Goal: Information Seeking & Learning: Find specific fact

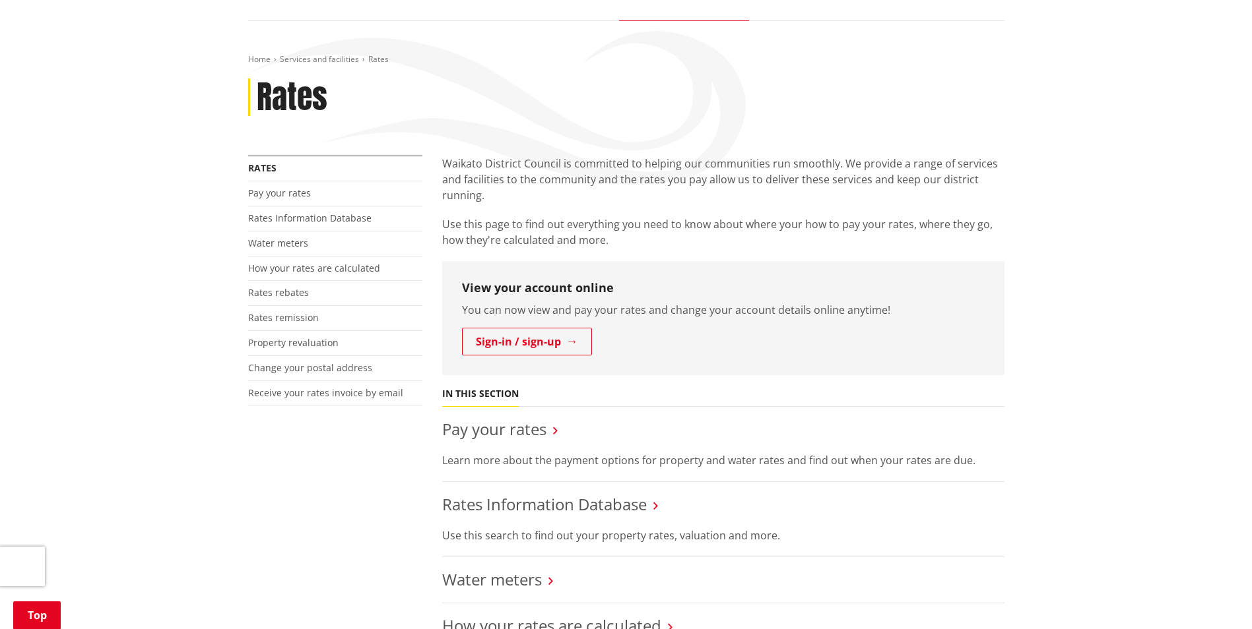
scroll to position [330, 0]
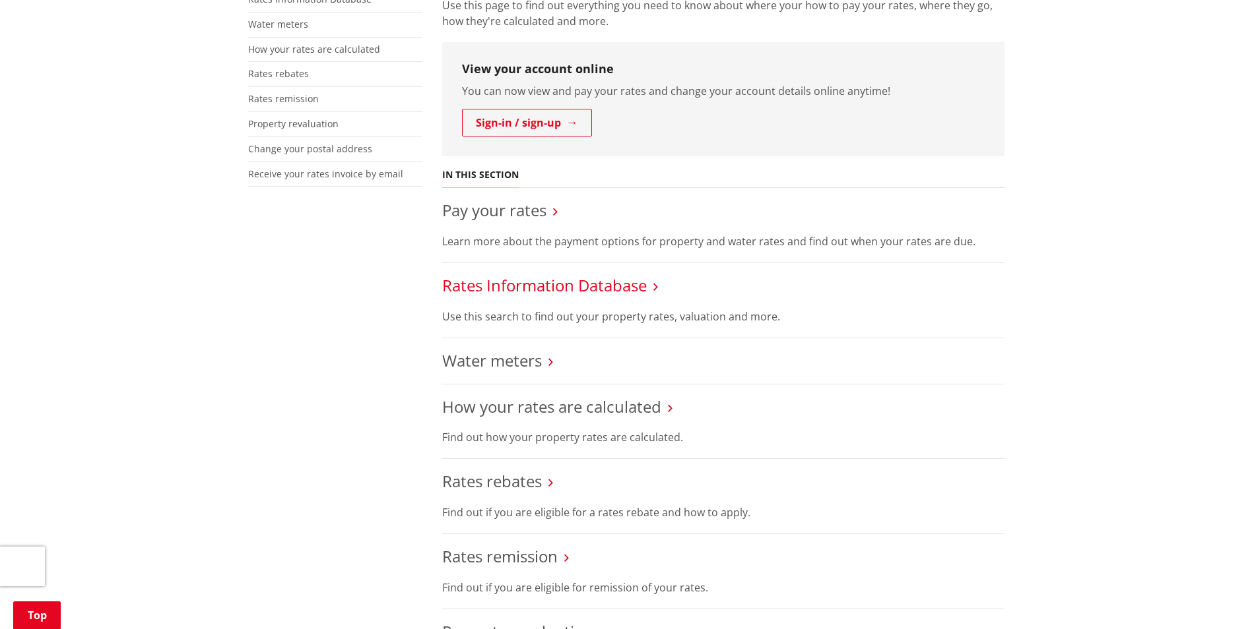
click at [500, 292] on link "Rates Information Database" at bounding box center [544, 285] width 205 height 22
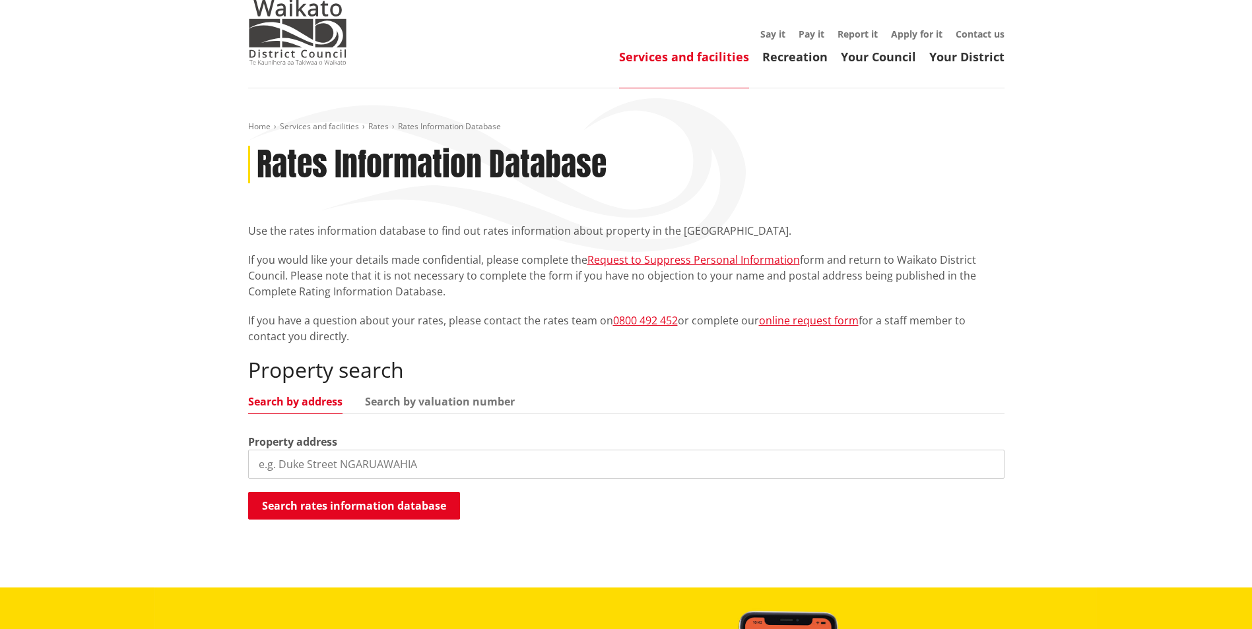
scroll to position [66, 0]
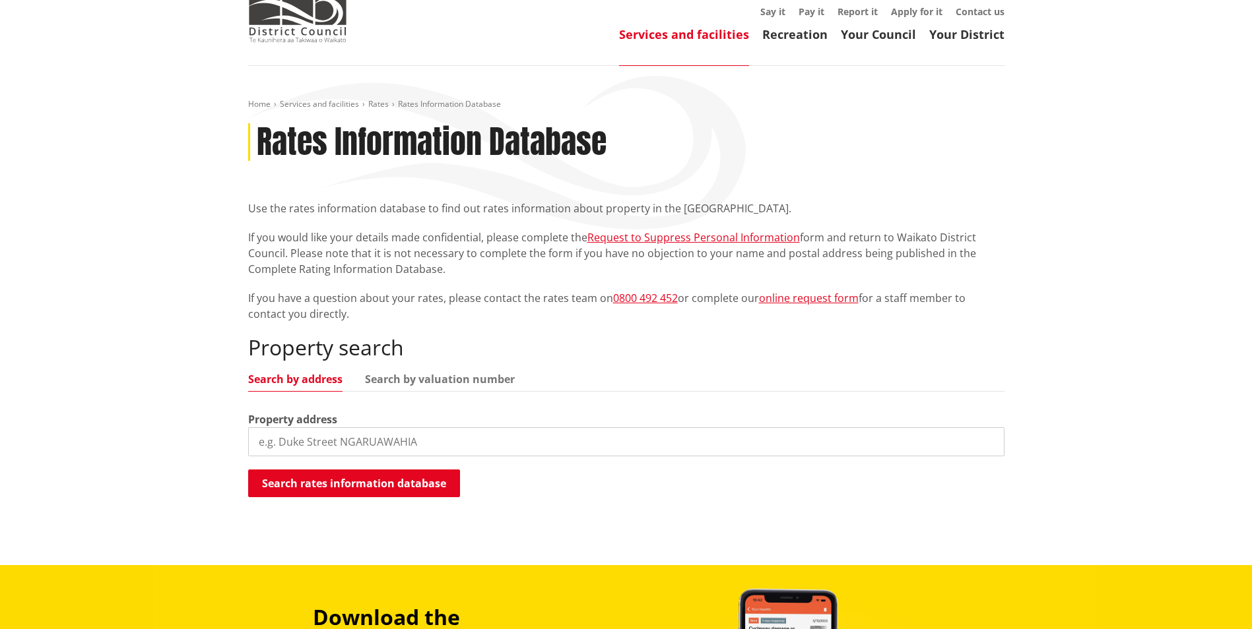
drag, startPoint x: 394, startPoint y: 449, endPoint x: 393, endPoint y: 456, distance: 6.6
click at [393, 456] on input "search" at bounding box center [626, 442] width 756 height 29
type input "16 maataitai"
click at [386, 484] on button "Search rates information database" at bounding box center [354, 484] width 212 height 28
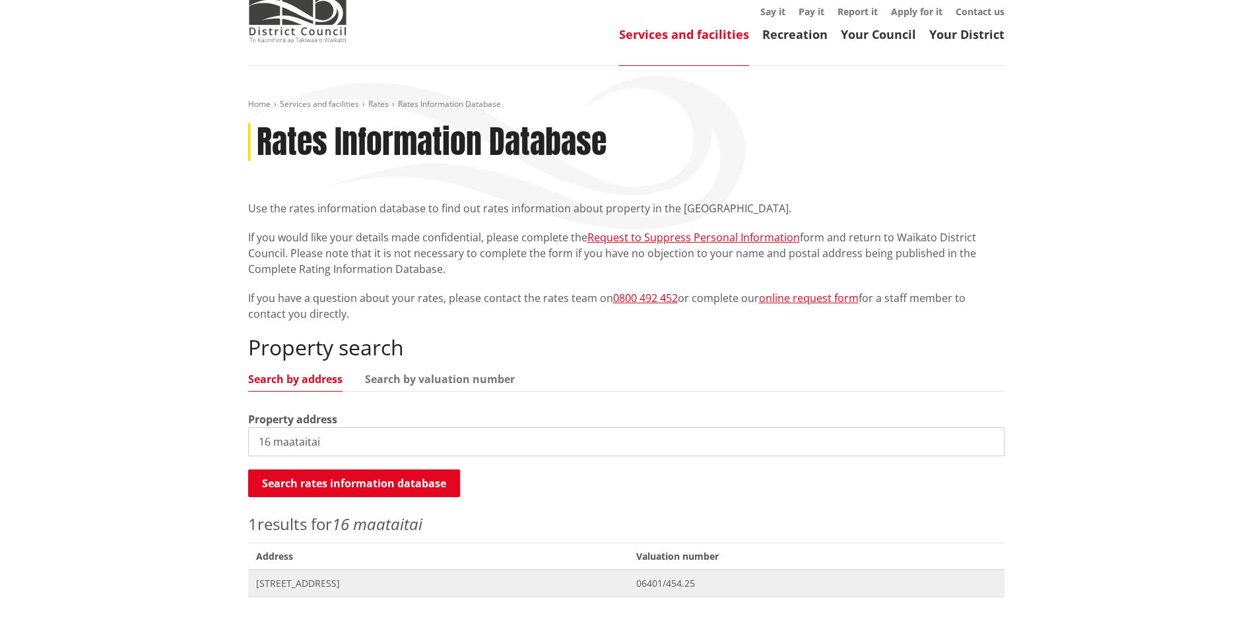
click at [340, 581] on span "[STREET_ADDRESS]" at bounding box center [438, 583] width 365 height 13
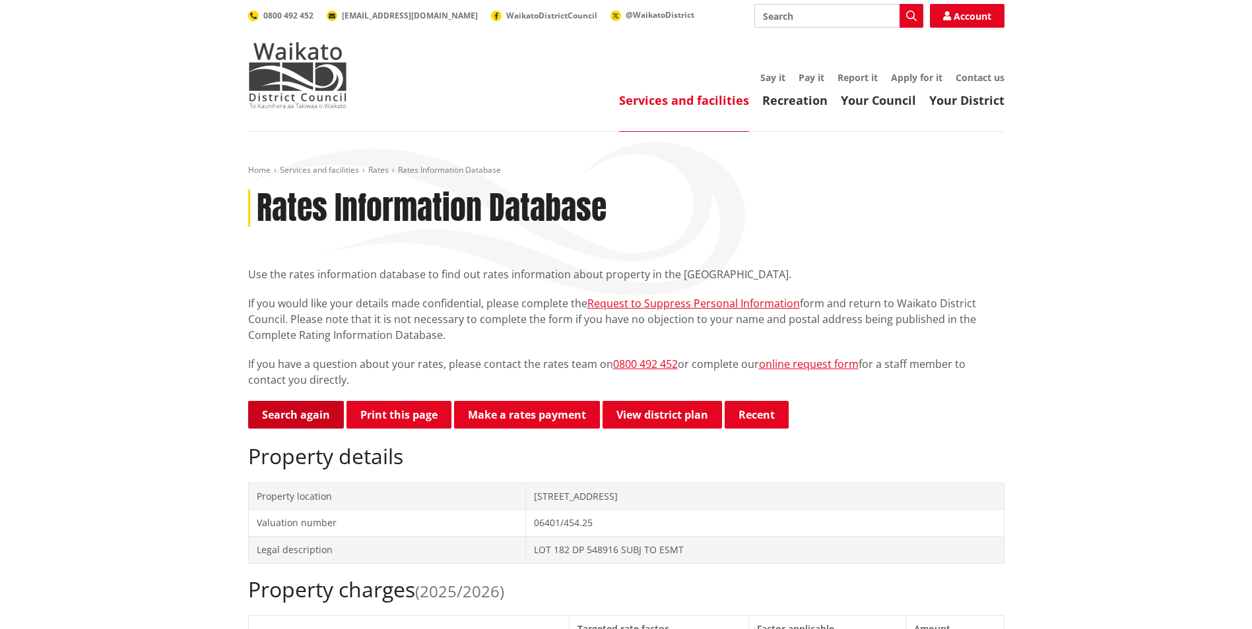
click at [273, 408] on link "Search again" at bounding box center [296, 415] width 96 height 28
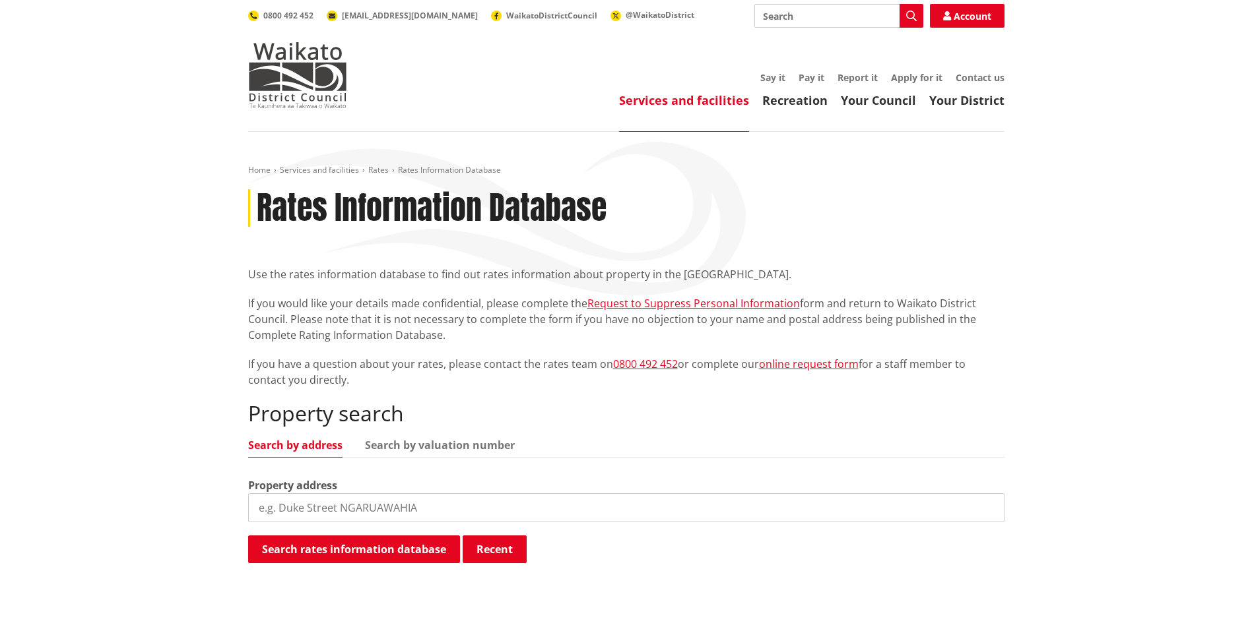
click at [357, 519] on input "search" at bounding box center [626, 508] width 756 height 29
type input "39a wallis street"
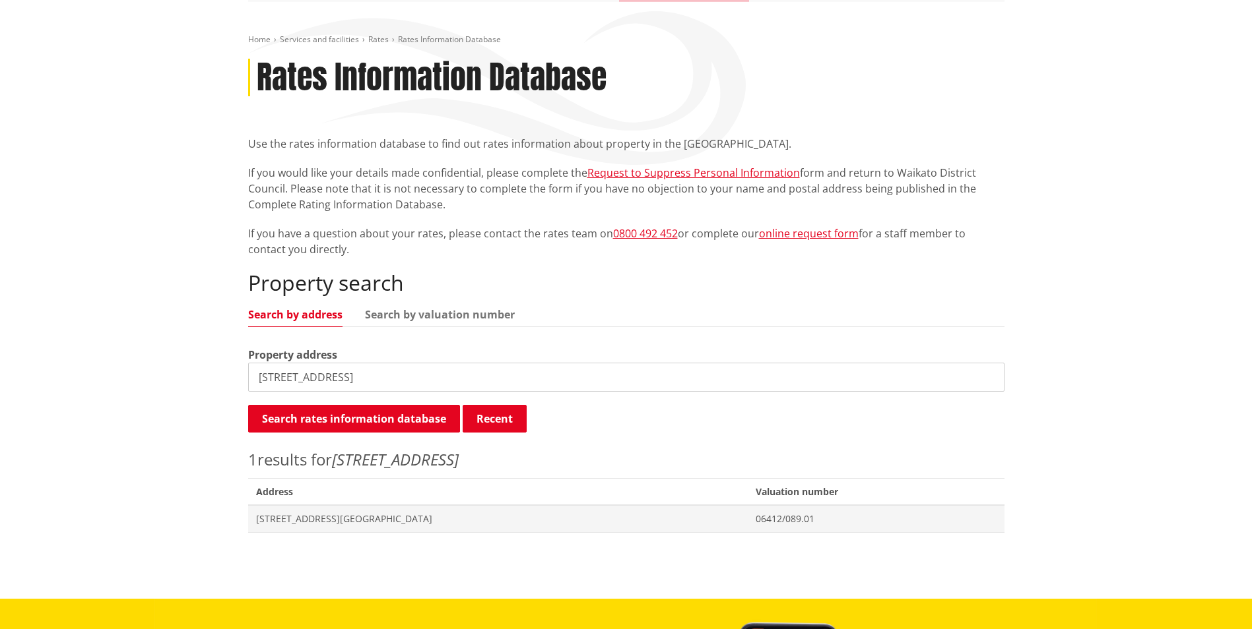
scroll to position [396, 0]
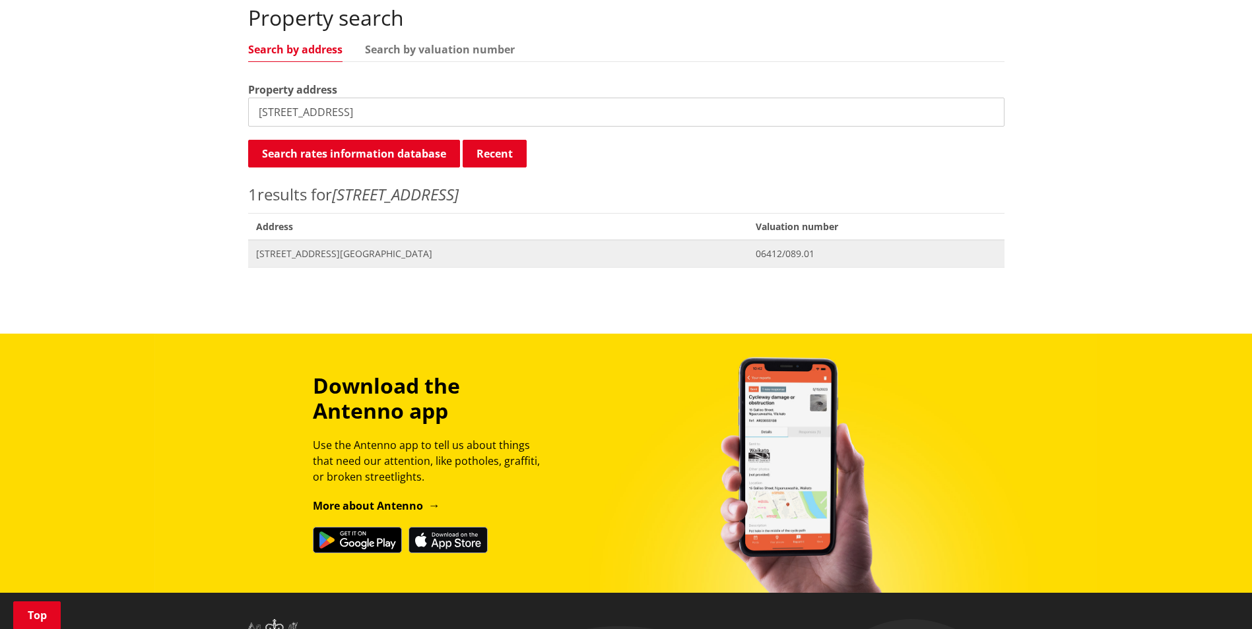
click at [325, 261] on span "Address 39A Wallis Street RAGLAN" at bounding box center [498, 253] width 500 height 27
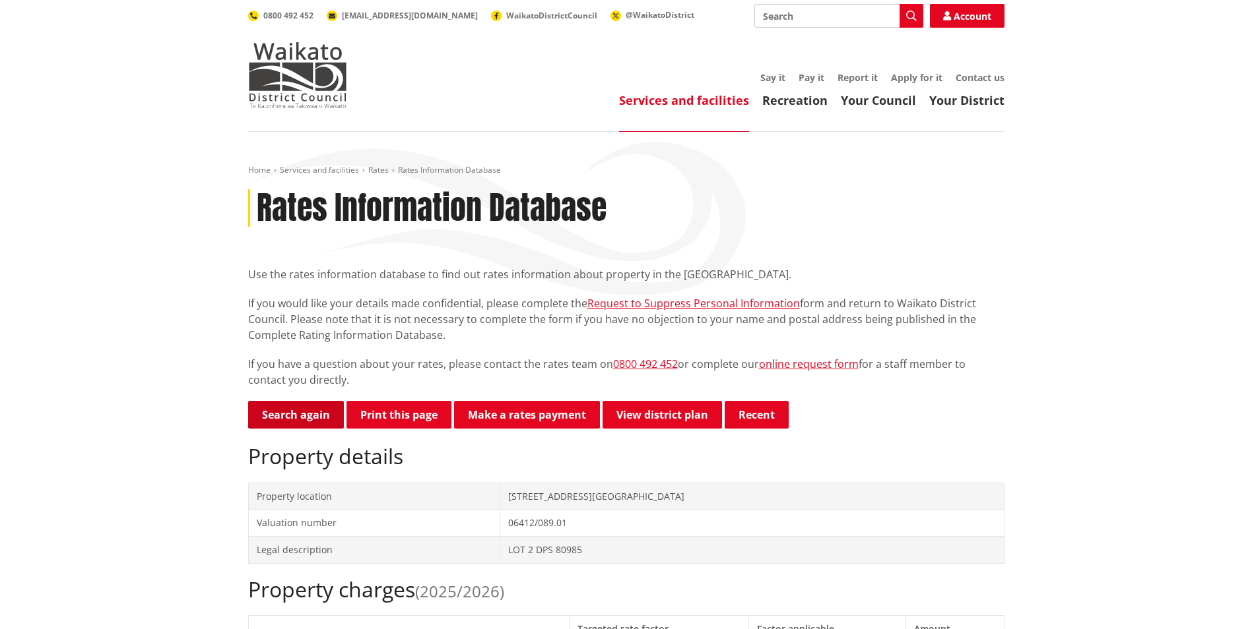
click at [276, 430] on p "Search again Print this page Make a rates payment View district plan Recent" at bounding box center [626, 416] width 756 height 30
click at [309, 403] on link "Search again" at bounding box center [296, 415] width 96 height 28
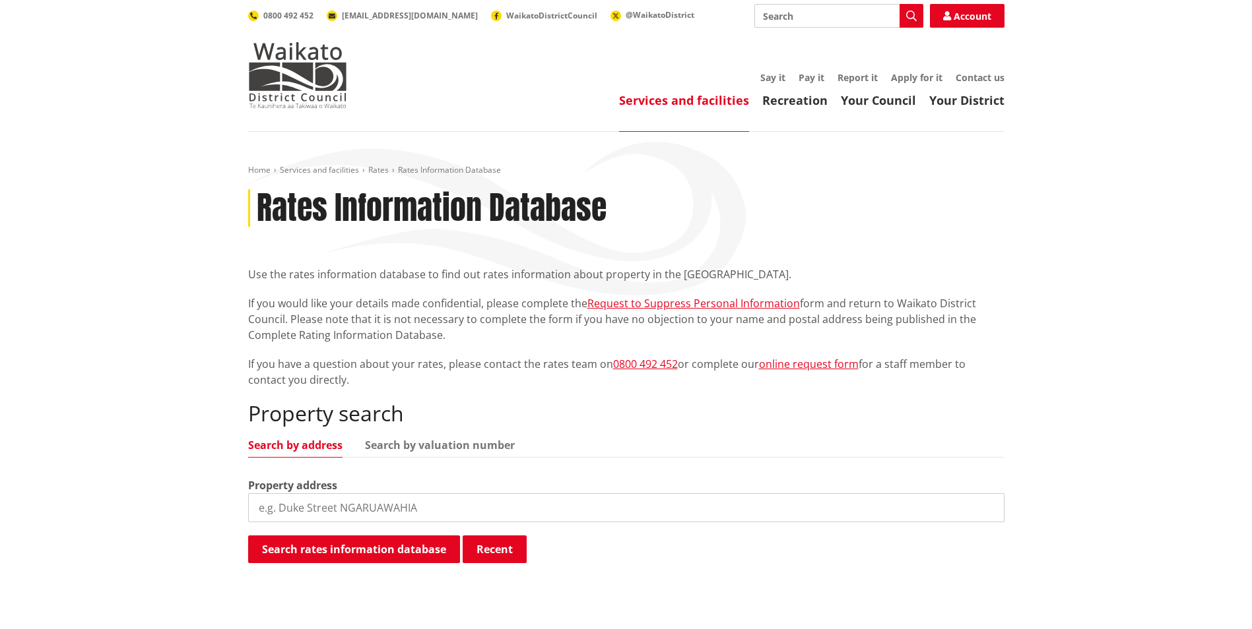
click at [522, 507] on input "search" at bounding box center [626, 508] width 756 height 29
type input "167 [PERSON_NAME]"
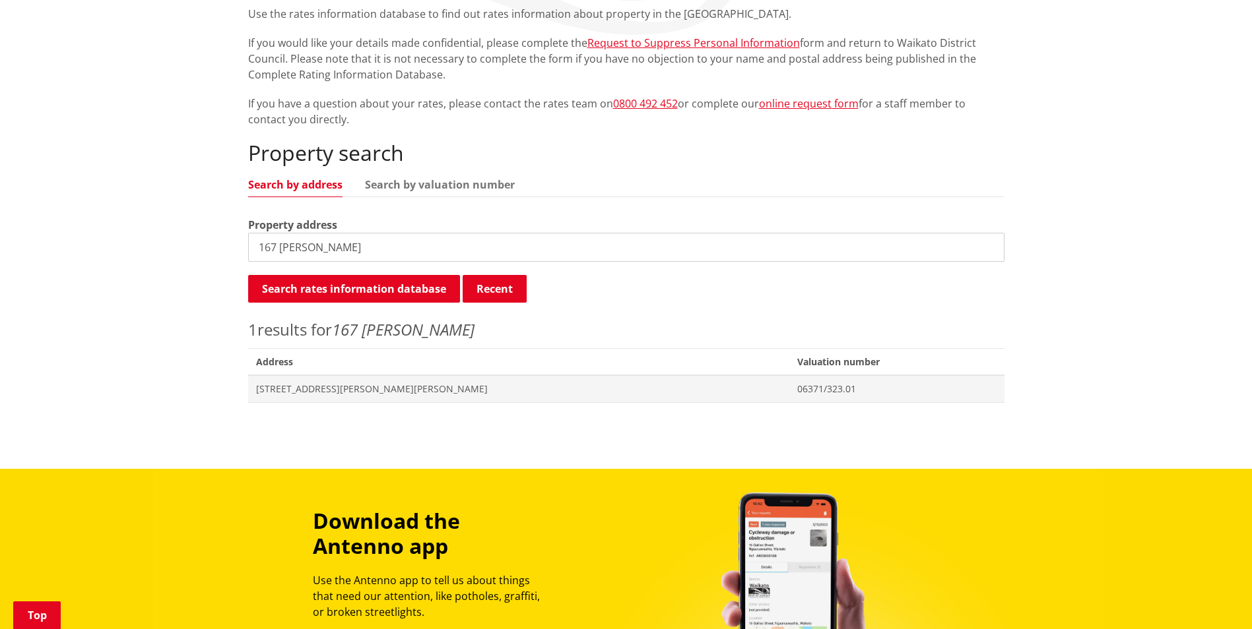
scroll to position [264, 0]
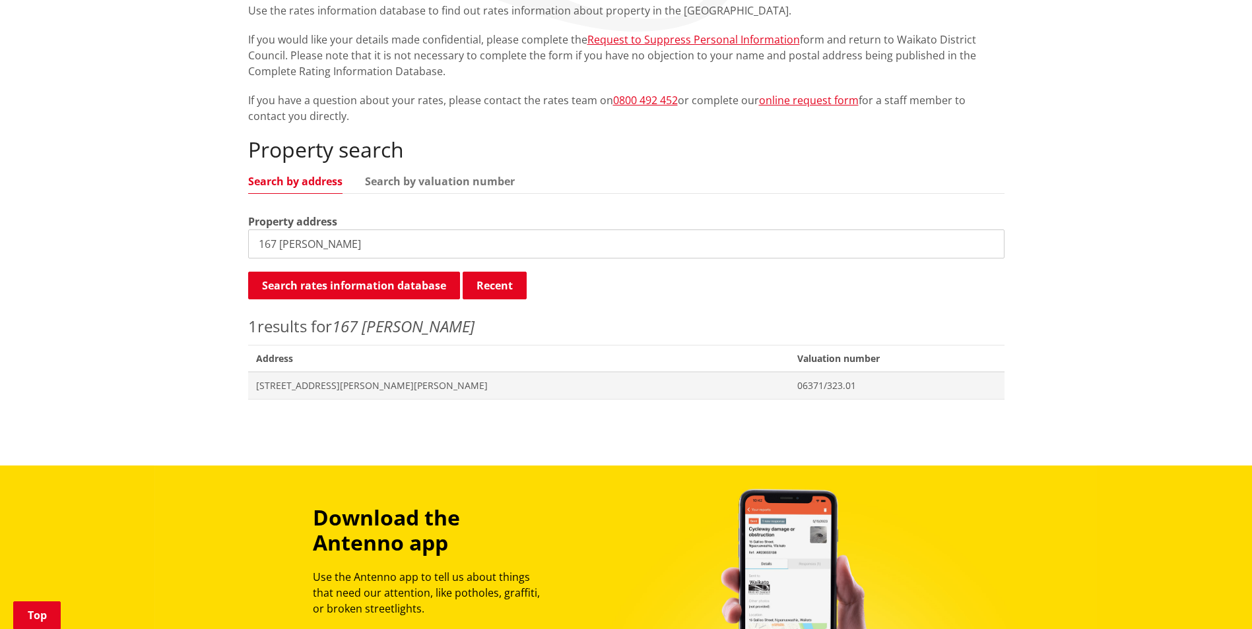
click at [284, 400] on div "Home Services and facilities Rates Rates Information Database Rates Information…" at bounding box center [626, 157] width 776 height 512
click at [310, 387] on span "[STREET_ADDRESS][PERSON_NAME][PERSON_NAME]" at bounding box center [518, 385] width 525 height 13
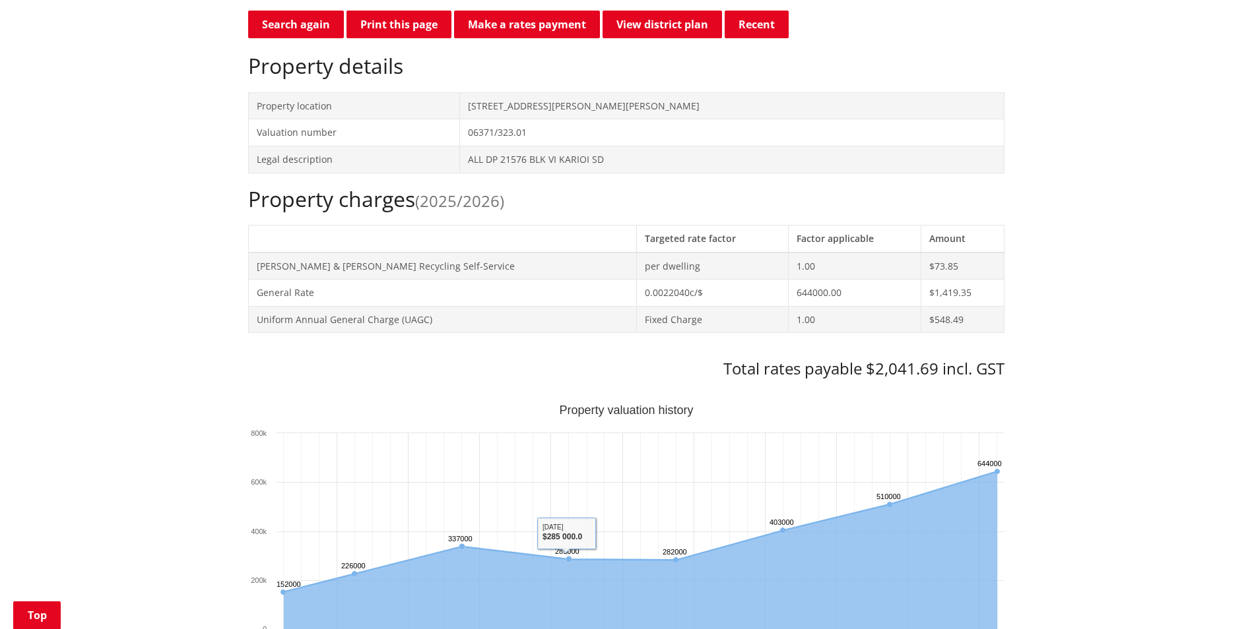
scroll to position [132, 0]
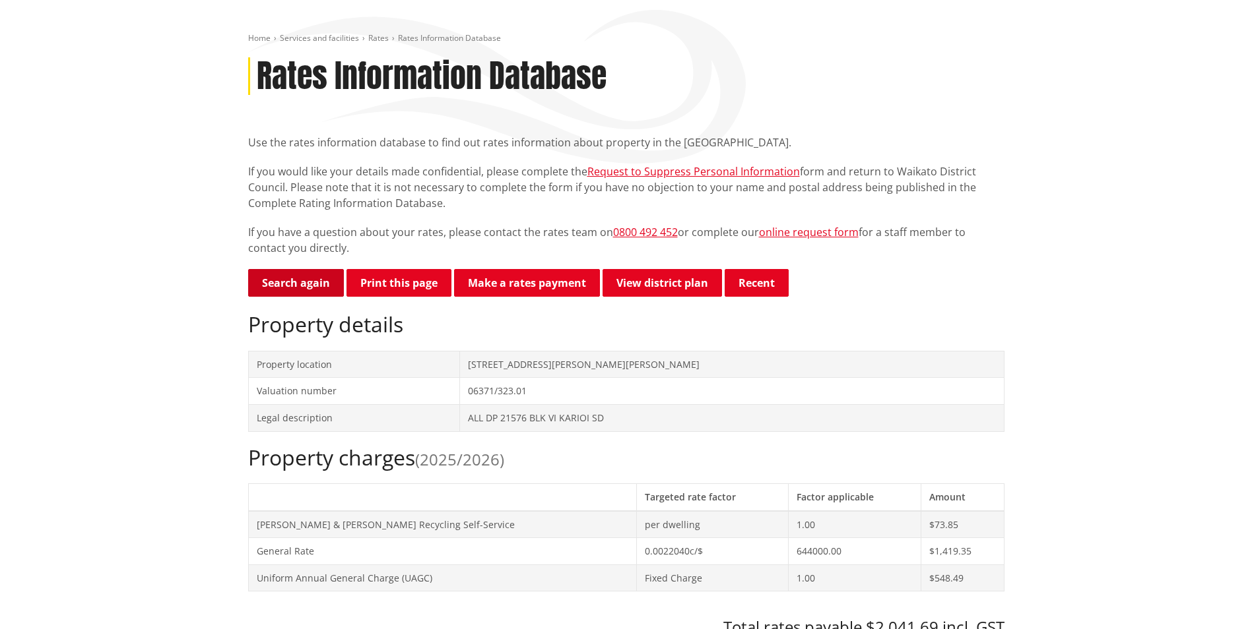
click at [307, 280] on link "Search again" at bounding box center [296, 283] width 96 height 28
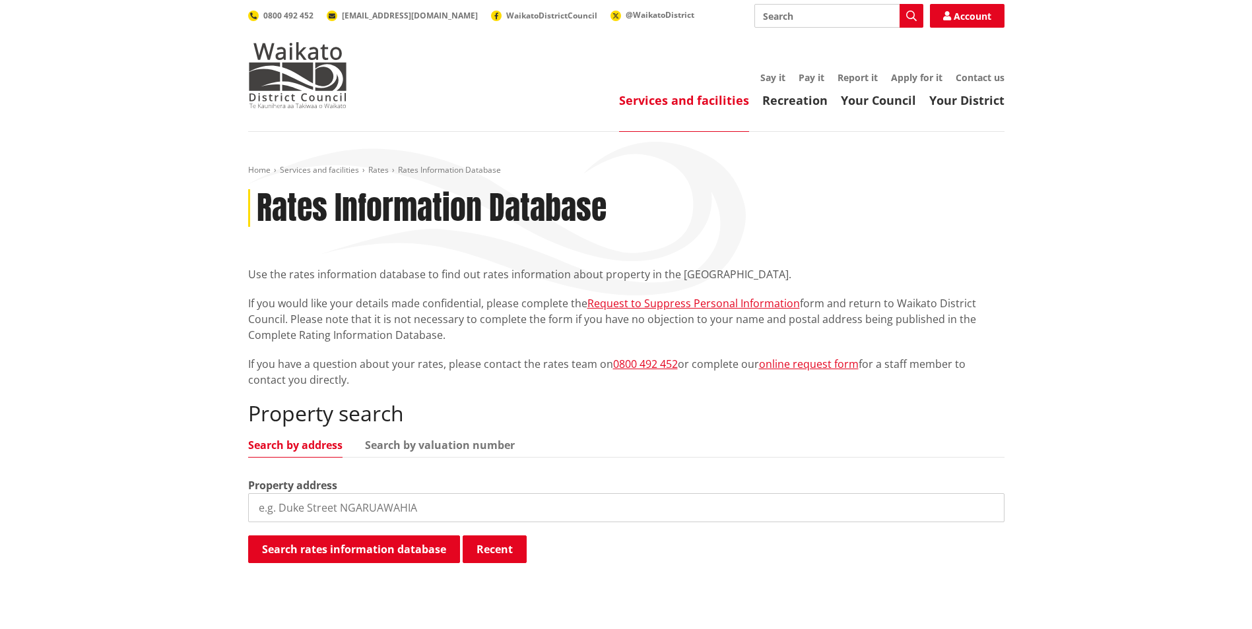
click at [459, 511] on input "search" at bounding box center [626, 508] width 756 height 29
type input "55 government road"
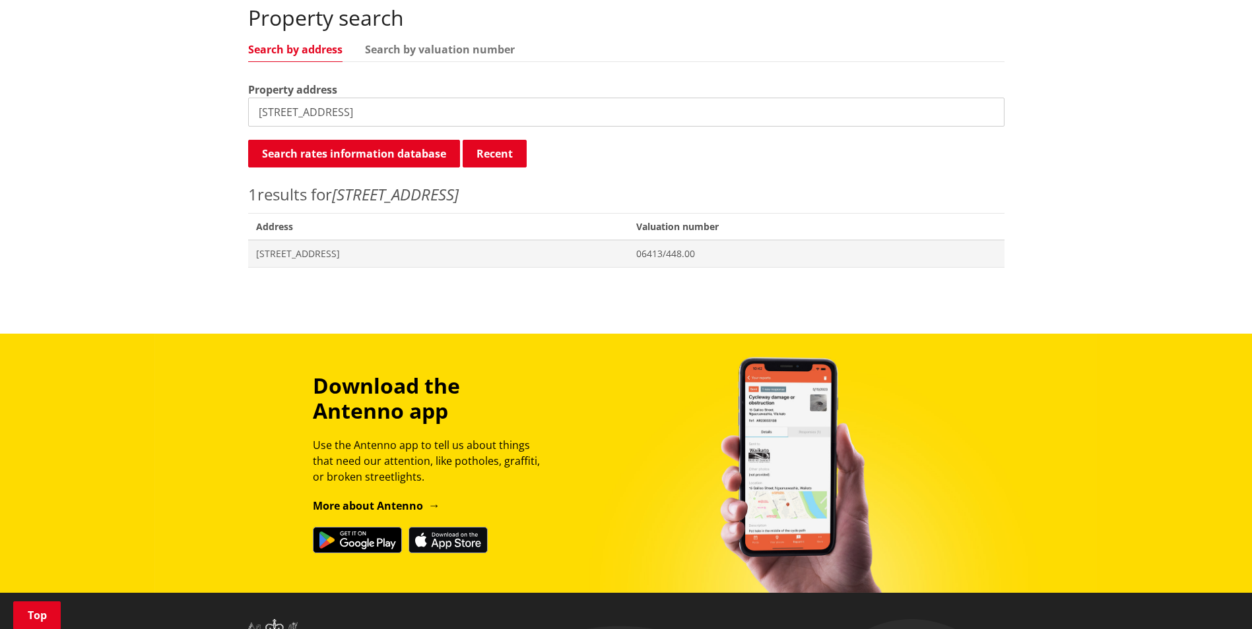
click at [304, 272] on div "Home Services and facilities Rates Rates Information Database Rates Information…" at bounding box center [626, 25] width 776 height 512
click at [314, 269] on div "Home Services and facilities Rates Rates Information Database Rates Information…" at bounding box center [626, 25] width 776 height 512
click at [325, 257] on span "[STREET_ADDRESS]" at bounding box center [438, 253] width 365 height 13
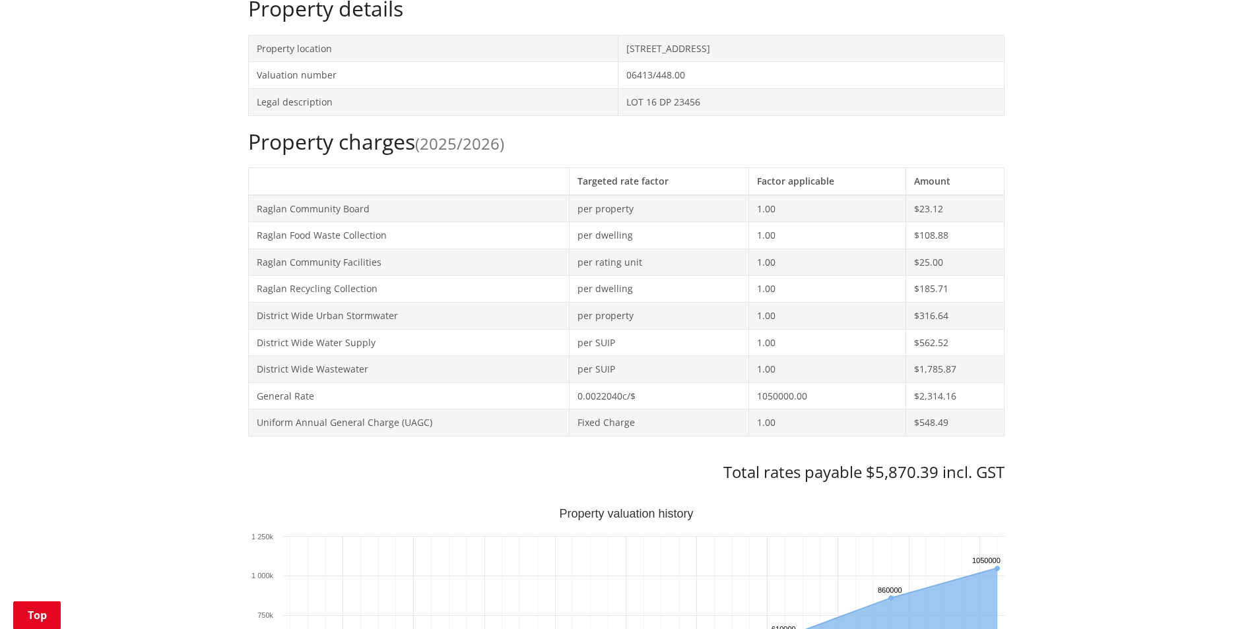
scroll to position [330, 0]
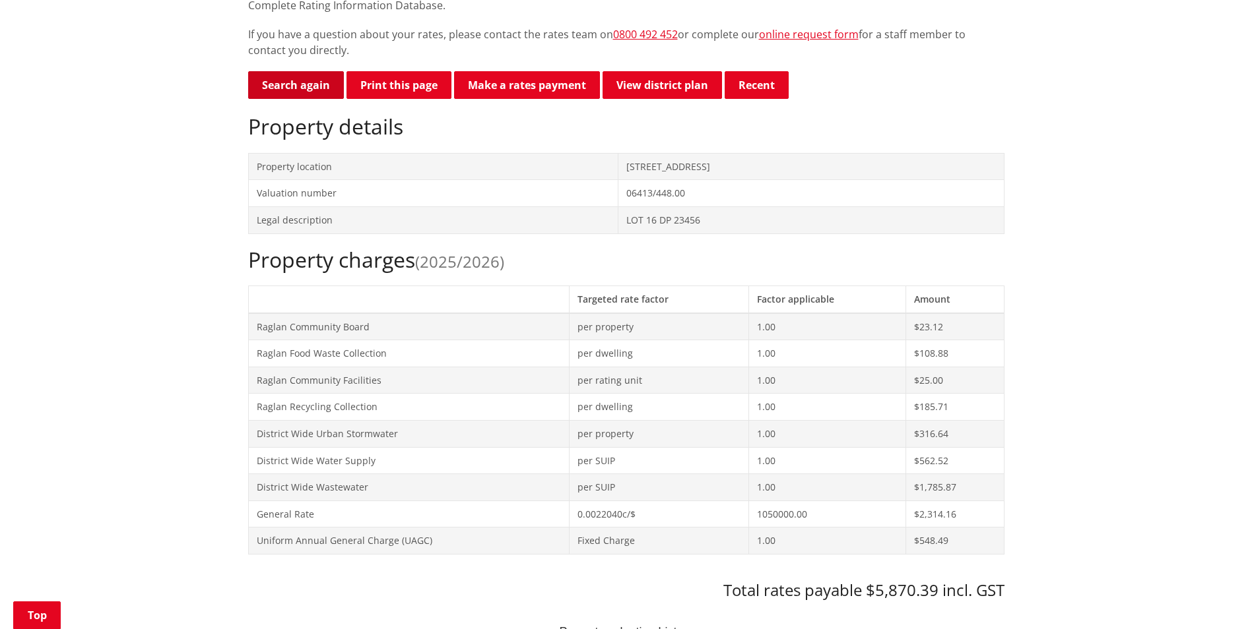
click at [293, 81] on link "Search again" at bounding box center [296, 85] width 96 height 28
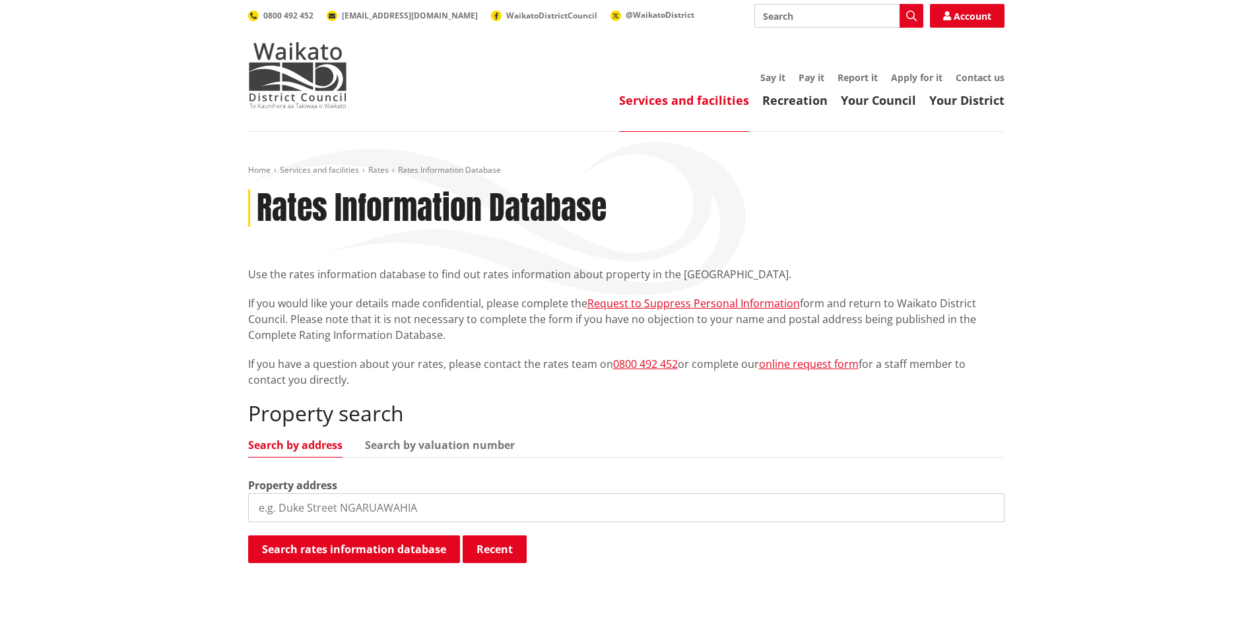
click at [405, 505] on input "search" at bounding box center [626, 508] width 756 height 29
type input "61 wainui road"
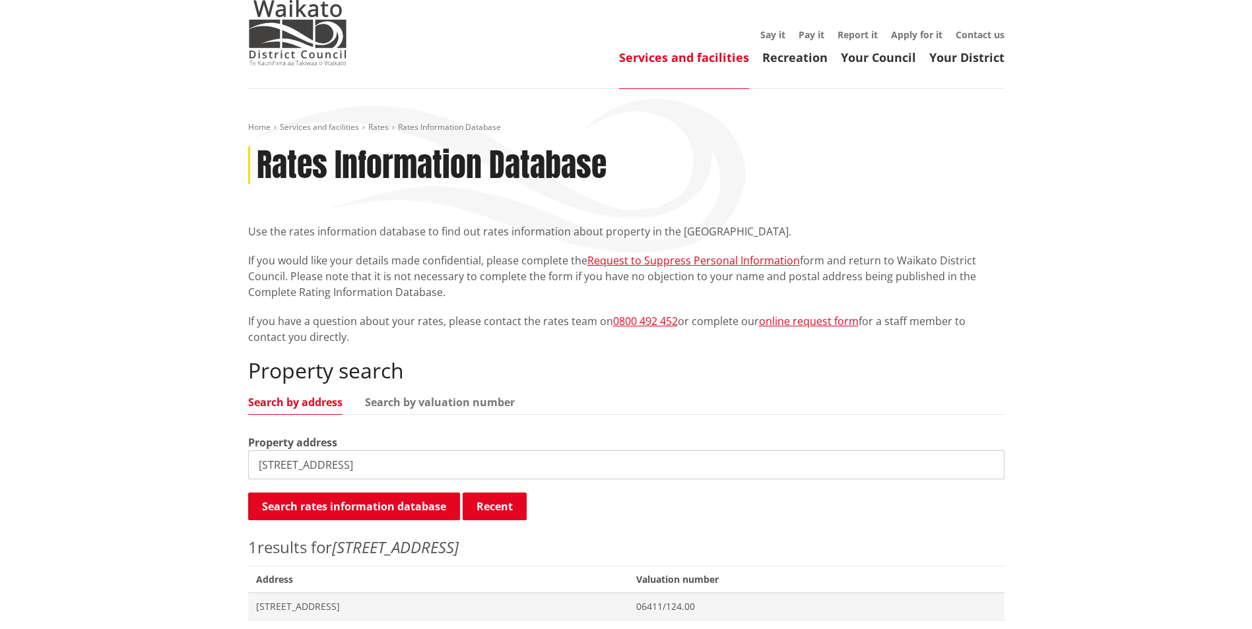
scroll to position [66, 0]
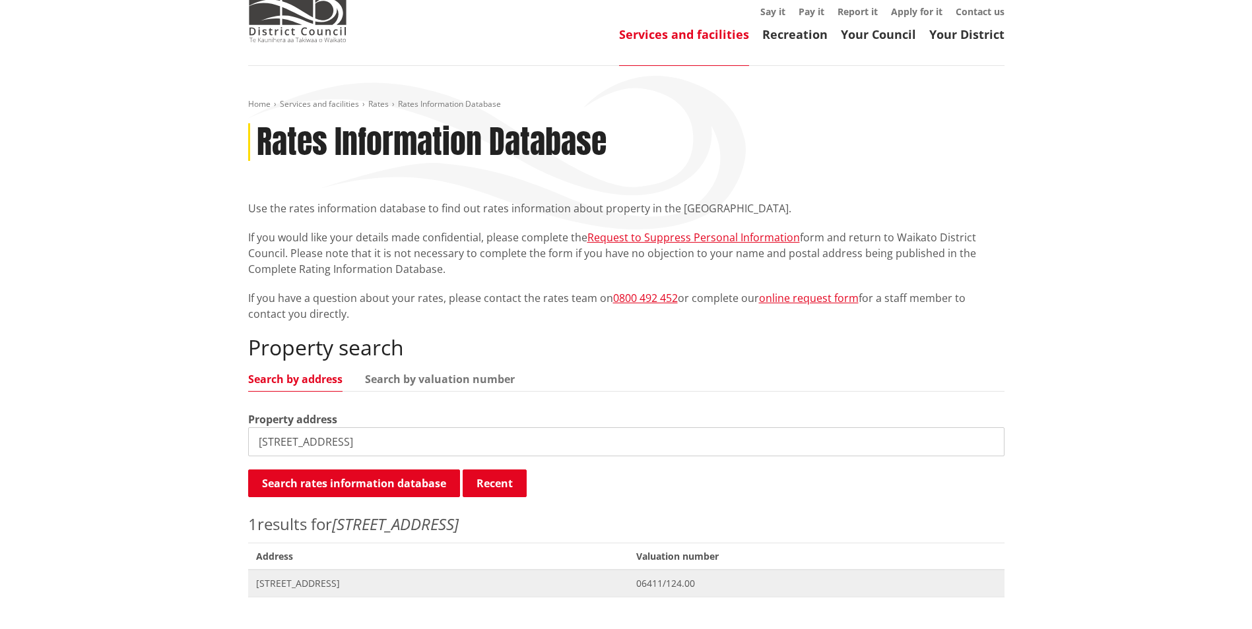
click at [349, 589] on span "61 Wainui Road RAGLAN" at bounding box center [438, 583] width 365 height 13
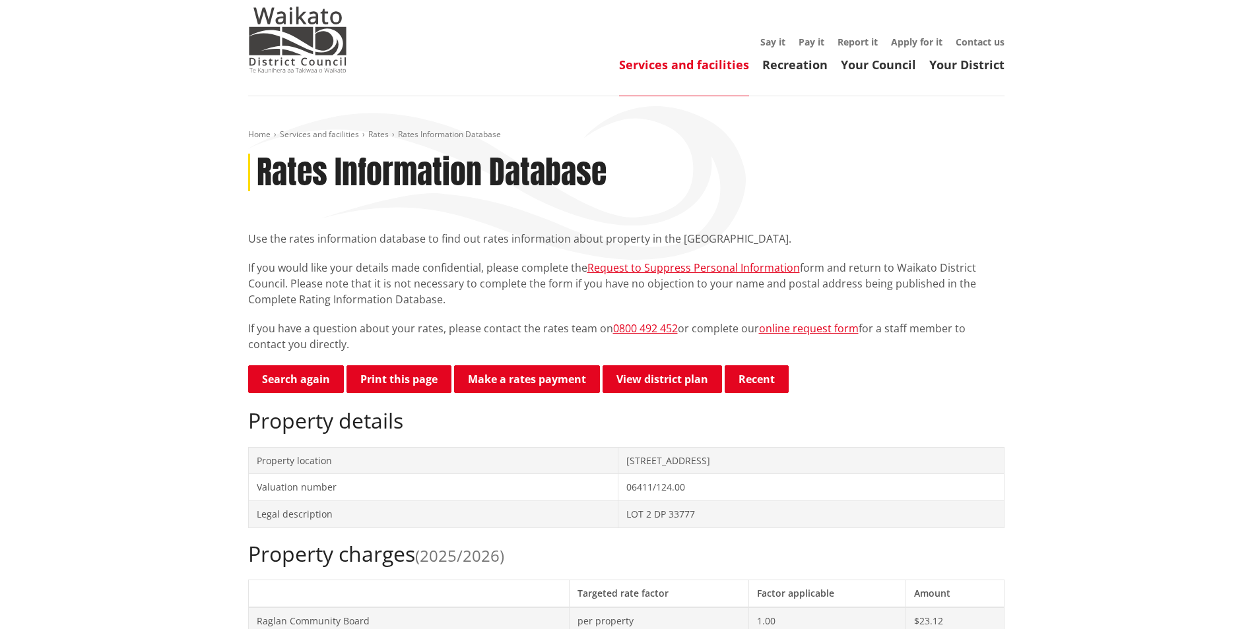
scroll to position [66, 0]
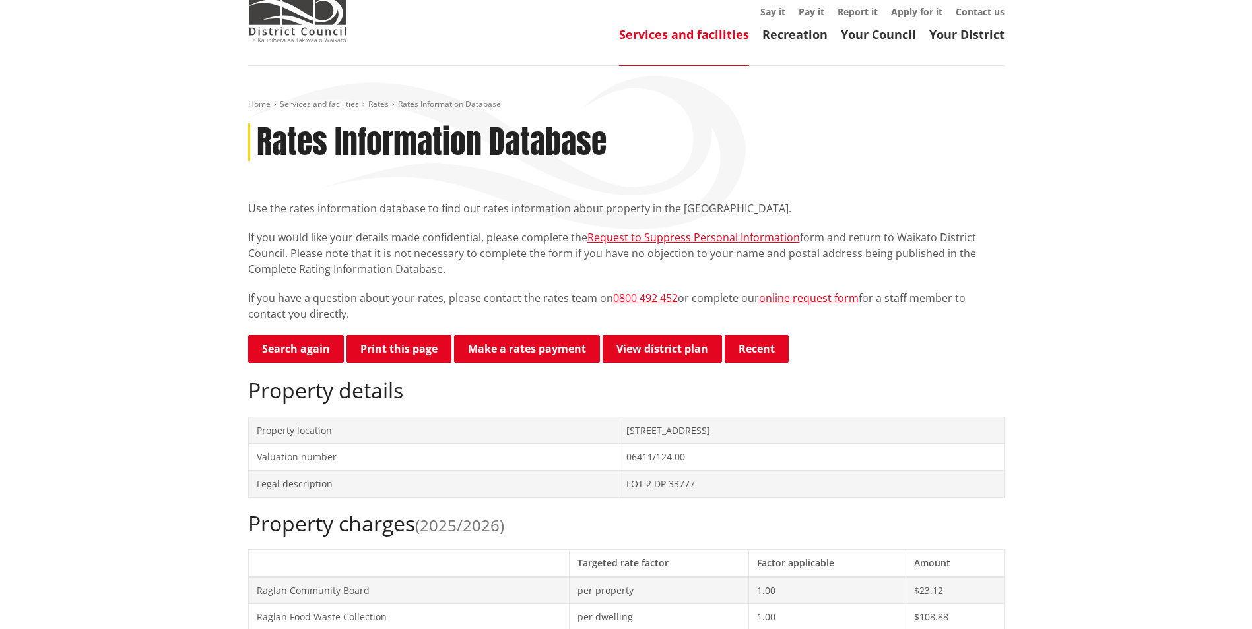
drag, startPoint x: 266, startPoint y: 319, endPoint x: 261, endPoint y: 340, distance: 21.6
click at [267, 320] on p "If you have a question about your rates, please contact the rates team on 0800 …" at bounding box center [626, 306] width 756 height 32
click at [275, 344] on link "Search again" at bounding box center [296, 349] width 96 height 28
click at [327, 348] on link "Search again" at bounding box center [296, 349] width 96 height 28
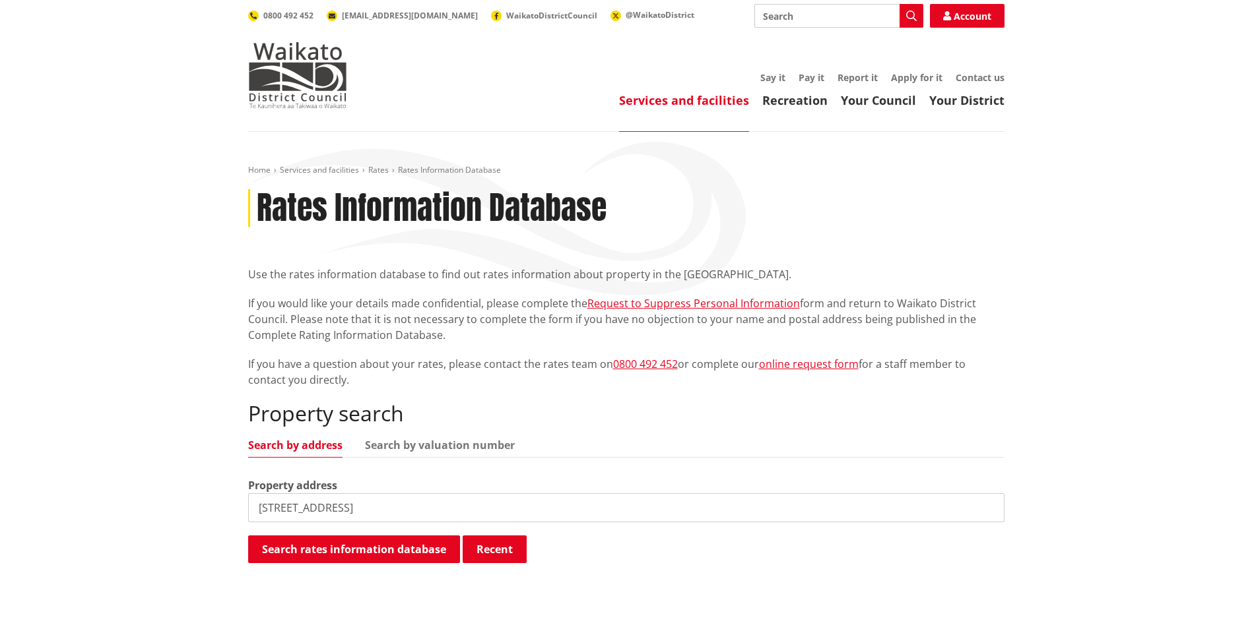
type input "[STREET_ADDRESS]"
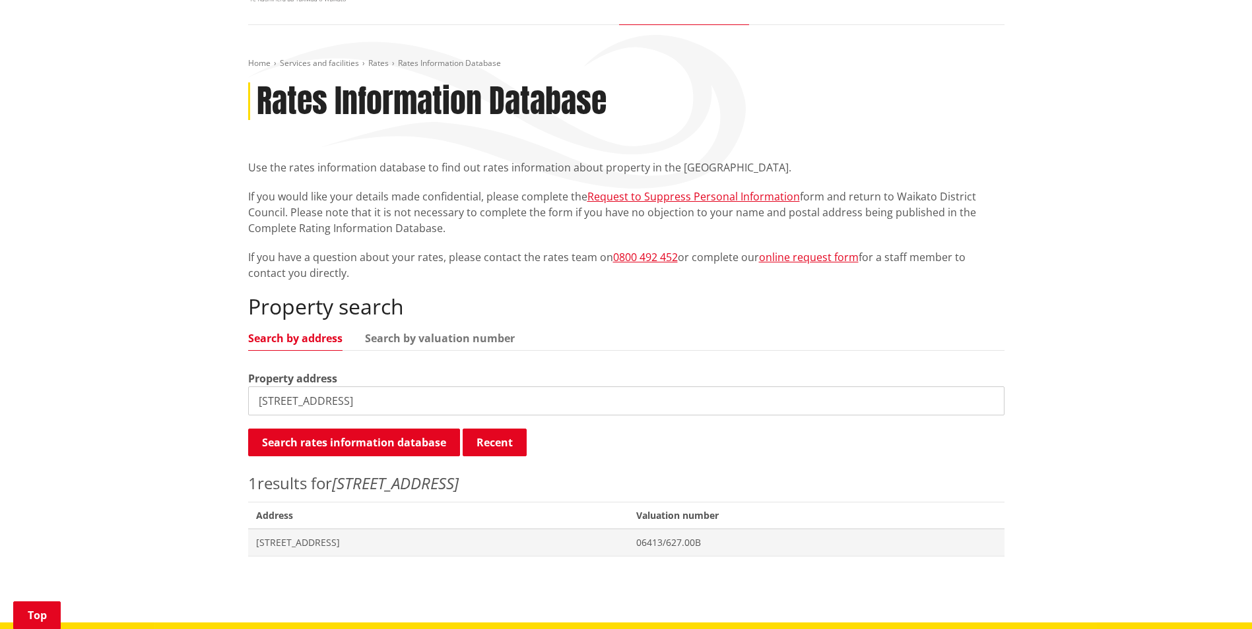
scroll to position [330, 0]
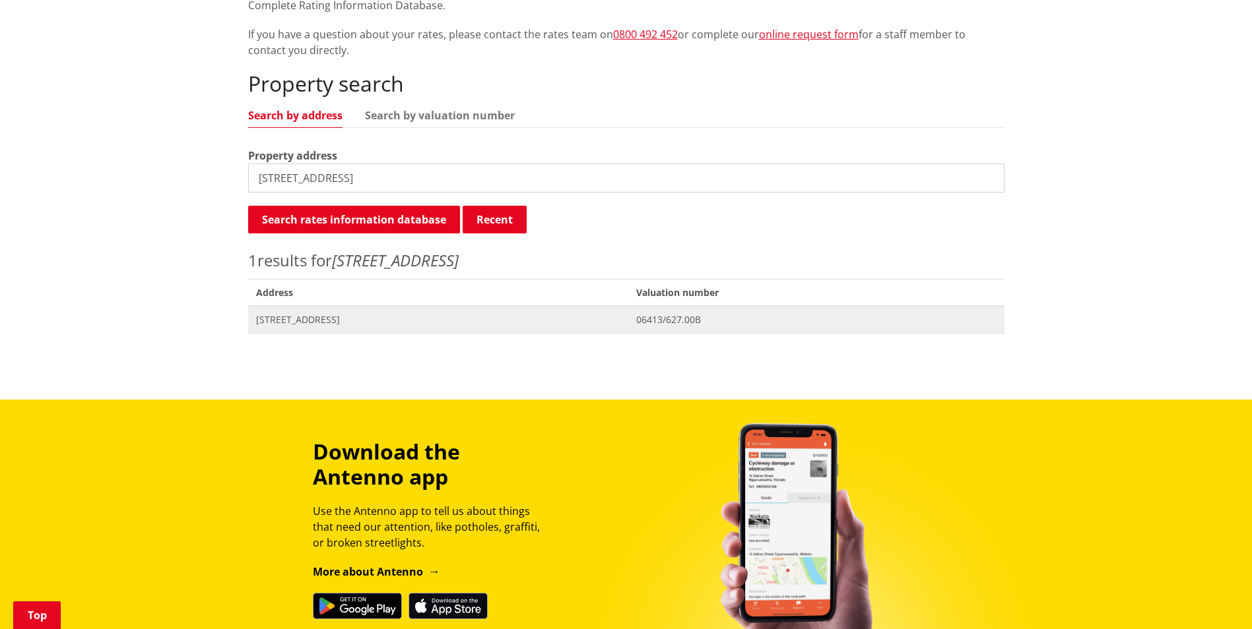
click at [317, 321] on span "[STREET_ADDRESS]" at bounding box center [438, 319] width 365 height 13
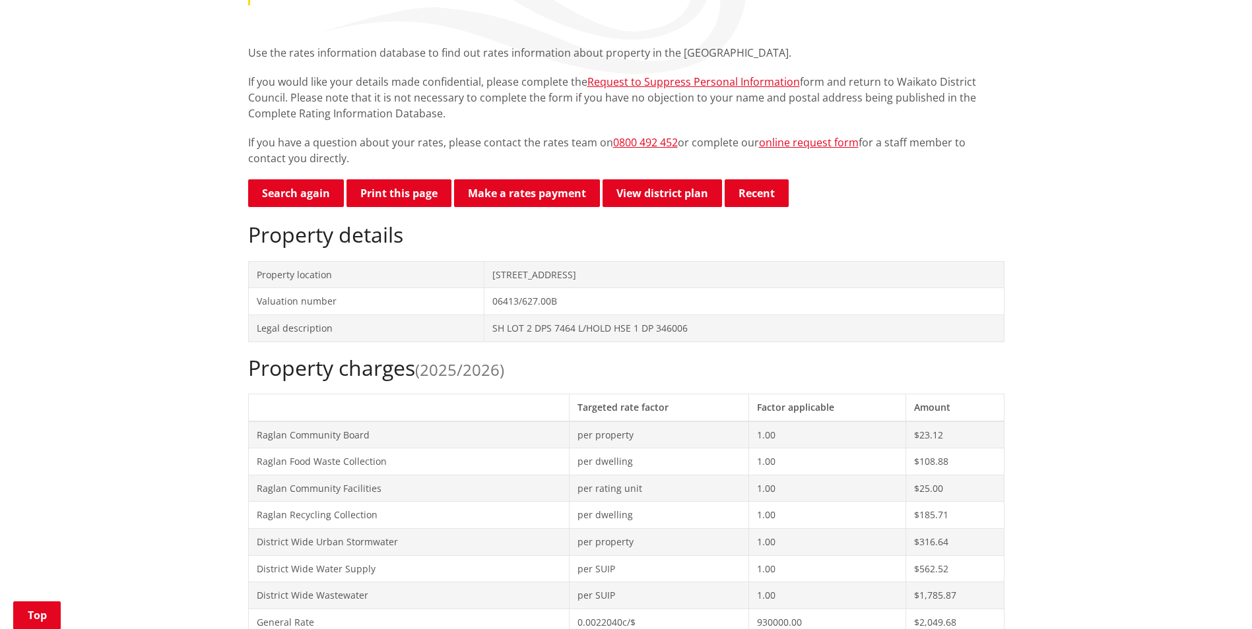
scroll to position [198, 0]
